Goal: Task Accomplishment & Management: Complete application form

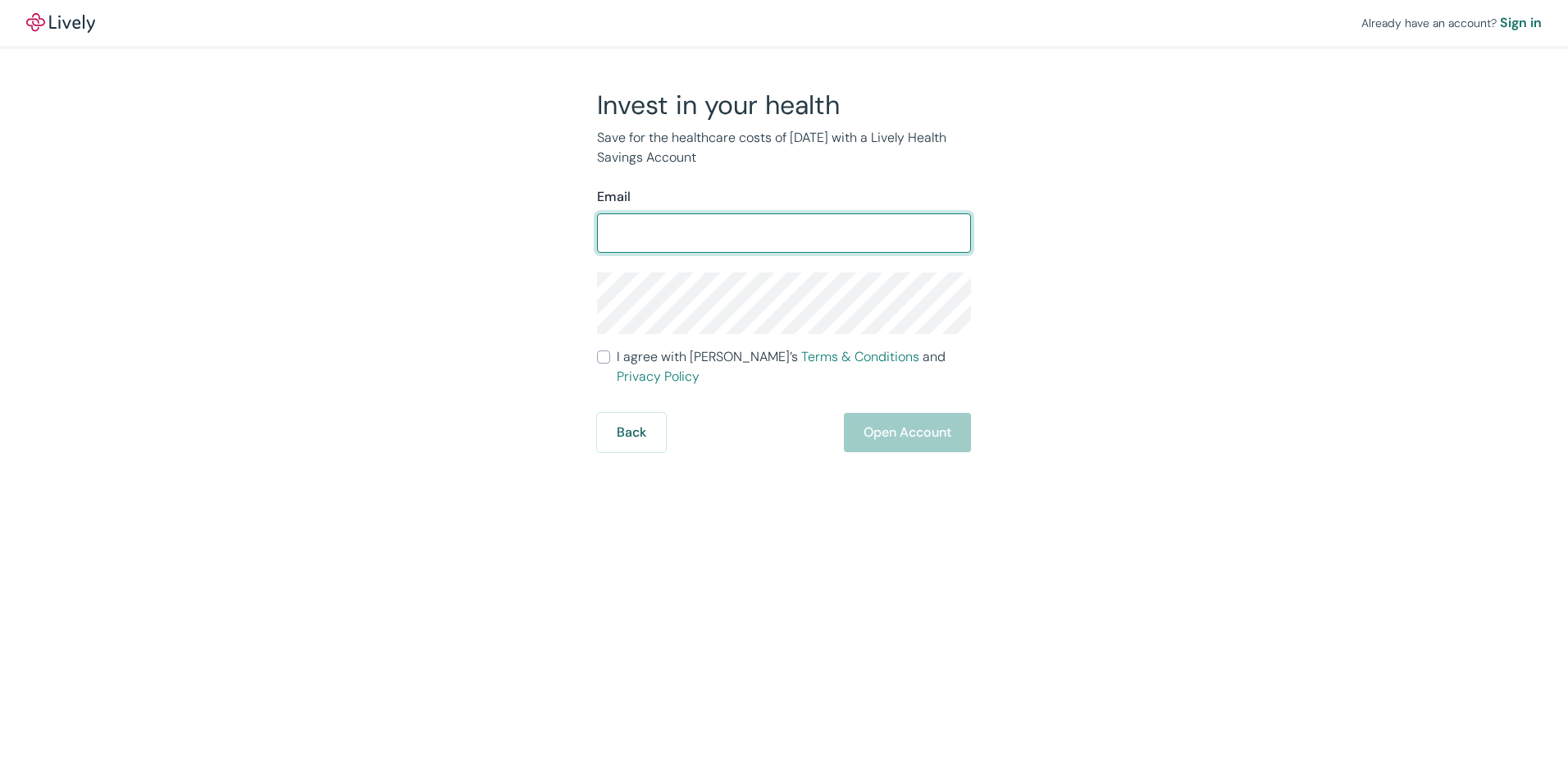
drag, startPoint x: 773, startPoint y: 231, endPoint x: 680, endPoint y: 224, distance: 93.3
click at [680, 224] on input "Email" at bounding box center [784, 233] width 374 height 33
type input "[PERSON_NAME][EMAIL_ADDRESS][PERSON_NAME][DOMAIN_NAME]"
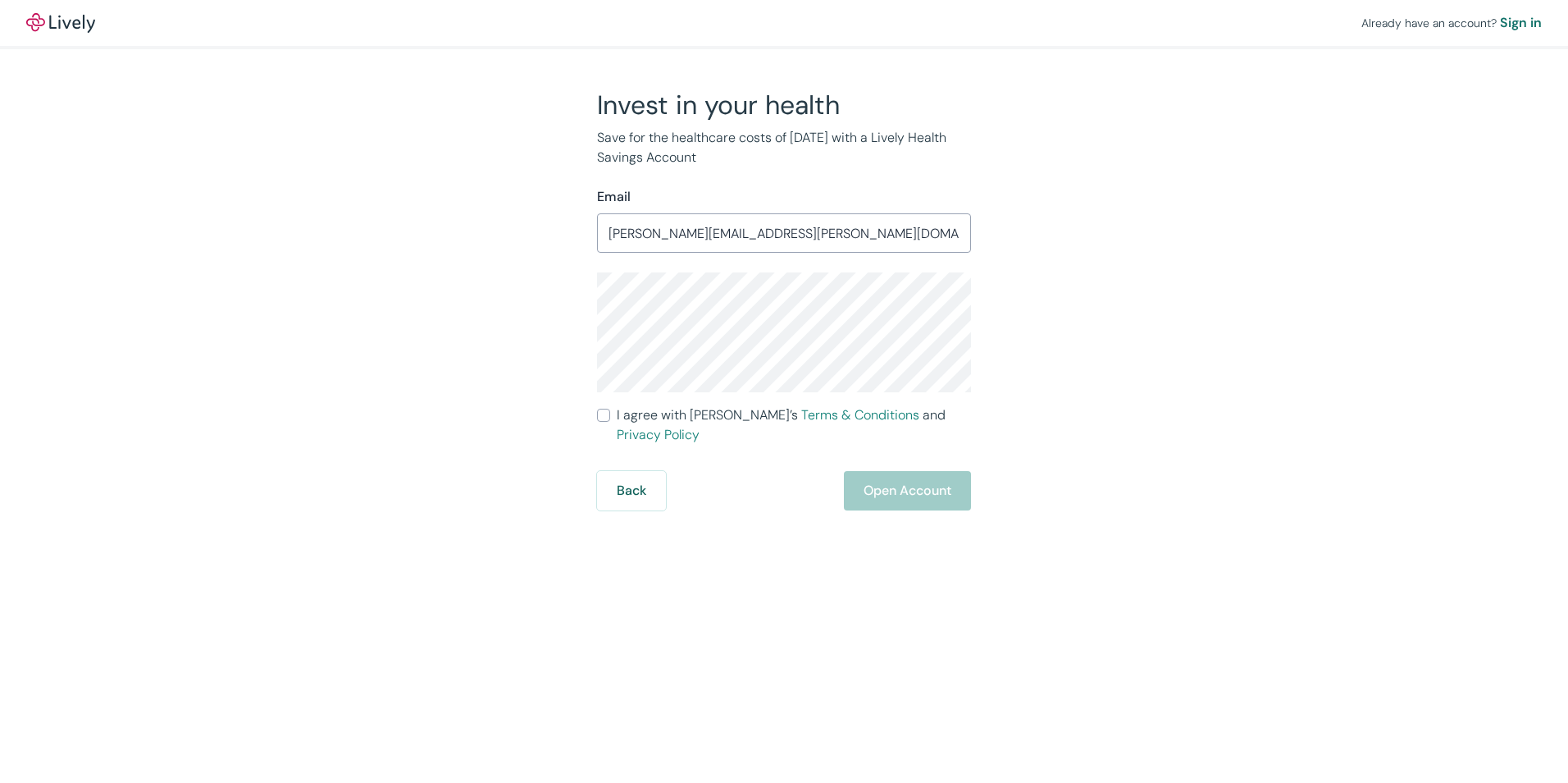
click at [599, 416] on input "I agree with Lively’s Terms & Conditions and Privacy Policy" at bounding box center [603, 415] width 13 height 13
checkbox input "true"
click at [894, 471] on button "Open Account" at bounding box center [907, 491] width 127 height 40
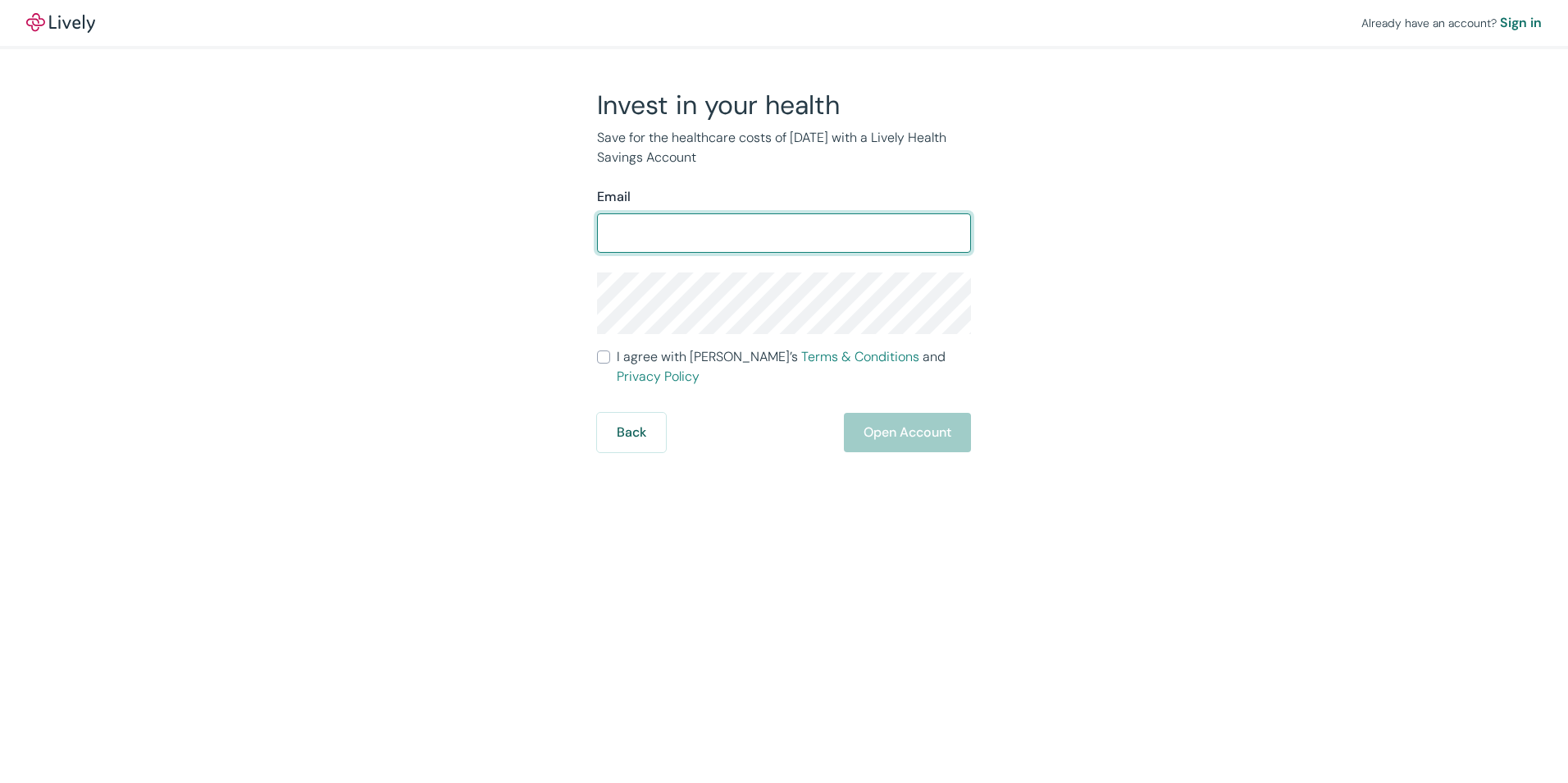
click at [649, 230] on input "Email" at bounding box center [784, 233] width 374 height 33
type input "[PERSON_NAME][EMAIL_ADDRESS][PERSON_NAME][DOMAIN_NAME]"
